Goal: Navigation & Orientation: Find specific page/section

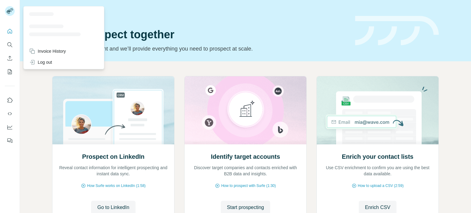
click at [7, 10] on rect at bounding box center [10, 11] width 10 height 10
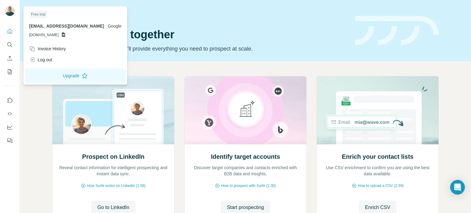
click at [9, 11] on img at bounding box center [10, 11] width 10 height 10
click at [10, 32] on icon "Quick start" at bounding box center [10, 31] width 5 height 5
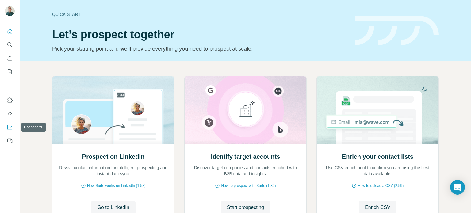
click at [8, 131] on button "Dashboard" at bounding box center [10, 127] width 10 height 11
click at [12, 26] on button "Quick start" at bounding box center [10, 31] width 10 height 11
click at [9, 13] on img at bounding box center [10, 11] width 10 height 10
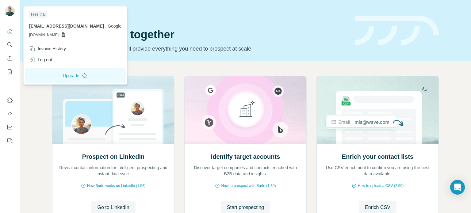
click at [9, 13] on img at bounding box center [10, 11] width 10 height 10
